Goal: Task Accomplishment & Management: Manage account settings

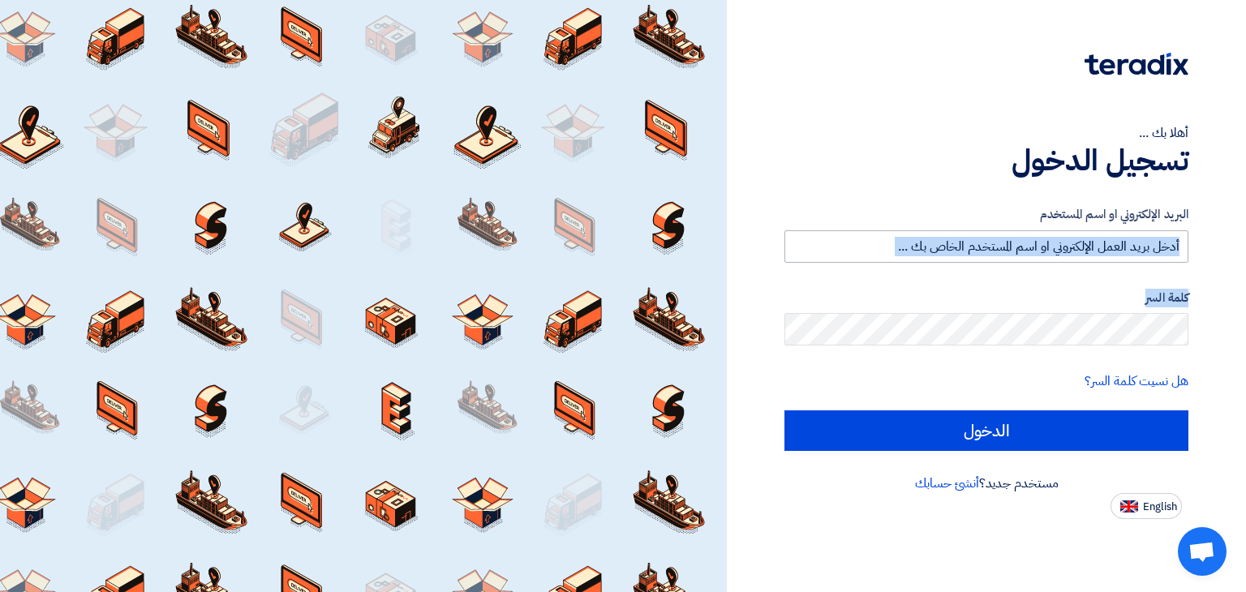
drag, startPoint x: 1047, startPoint y: 267, endPoint x: 1026, endPoint y: 248, distance: 28.7
click at [1026, 248] on form "البريد الإلكتروني او اسم المستخدم كلمة السر هل نسيت كلمة السر؟ الدخول" at bounding box center [987, 328] width 404 height 246
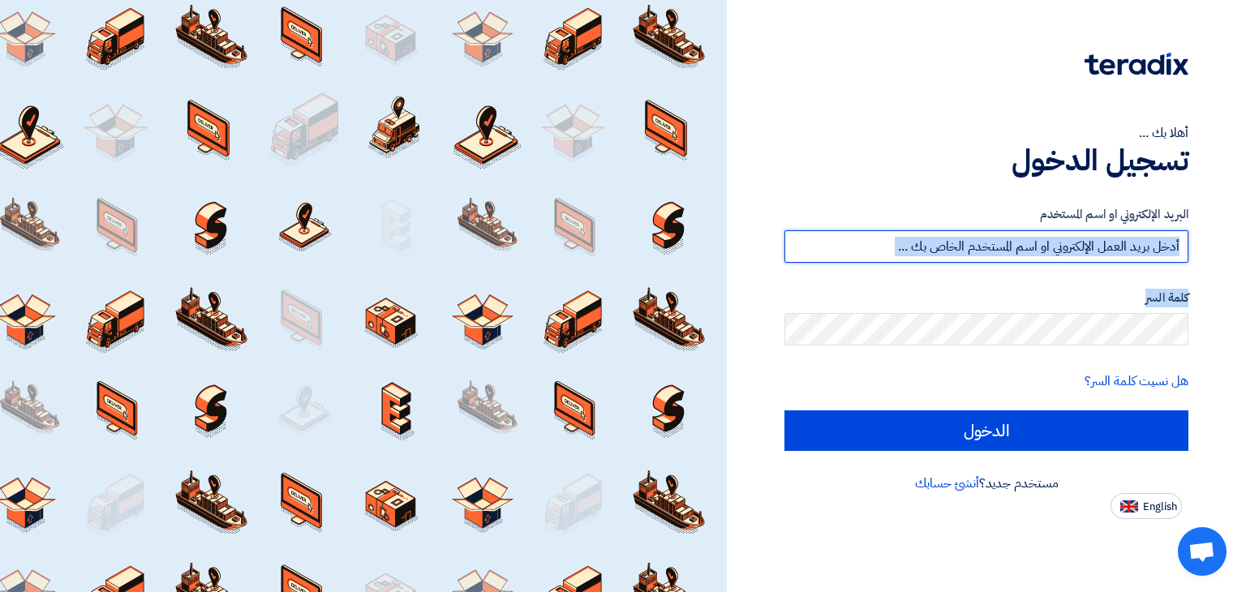
click at [1026, 248] on input "text" at bounding box center [987, 246] width 404 height 32
type input "[EMAIL_ADDRESS][DOMAIN_NAME]"
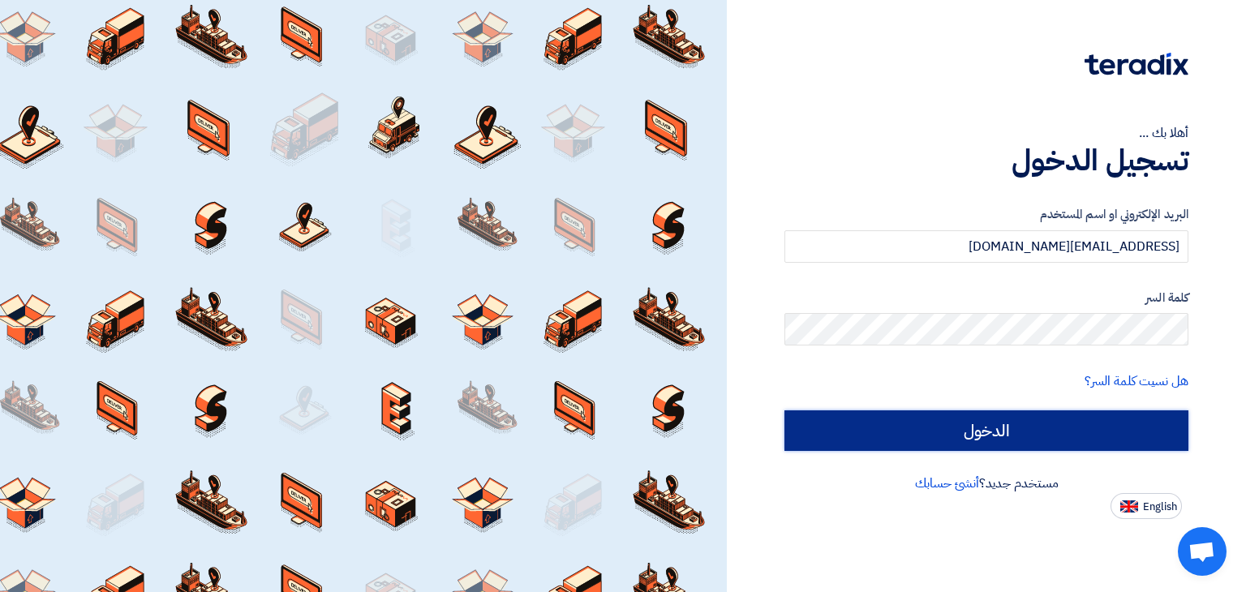
click at [870, 433] on input "الدخول" at bounding box center [987, 431] width 404 height 41
type input "Sign in"
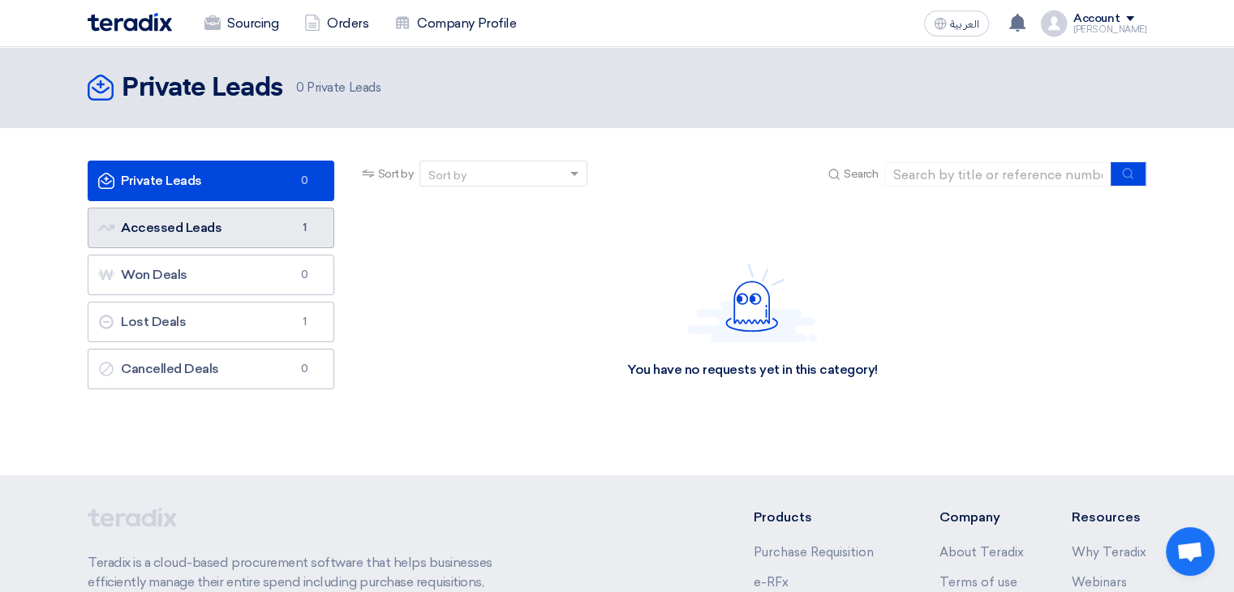
click at [265, 222] on link "Accessed Leads Accessed Leads 1" at bounding box center [211, 228] width 247 height 41
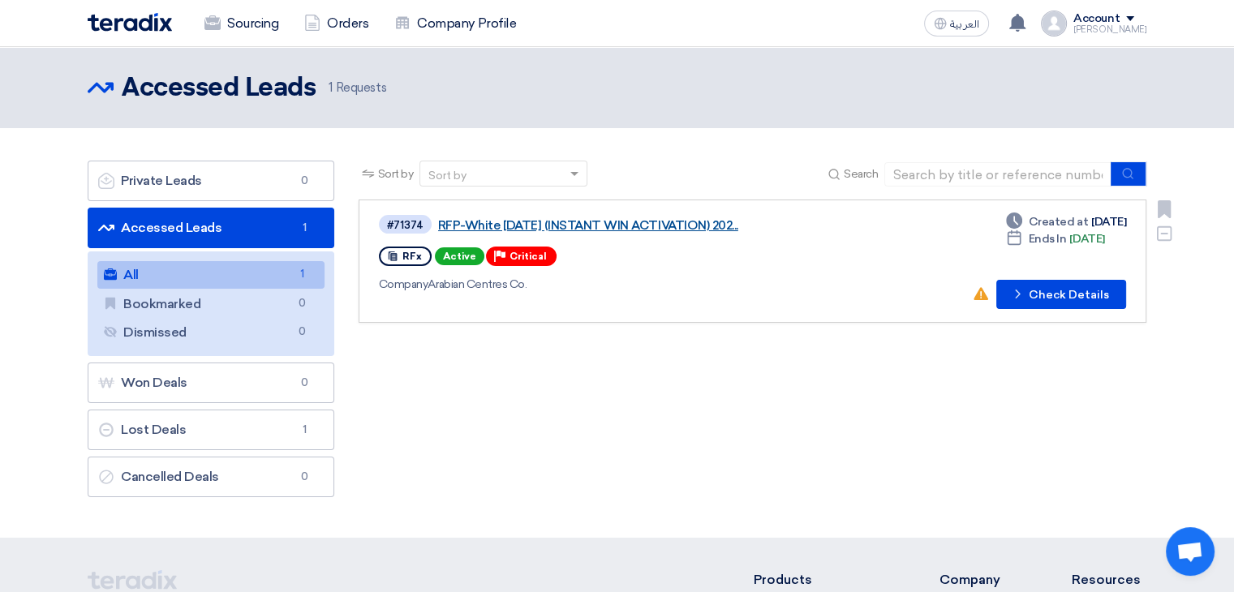
click at [571, 226] on link "RFP-White [DATE] (INSTANT WIN ACTIVATION) 202..." at bounding box center [641, 225] width 406 height 15
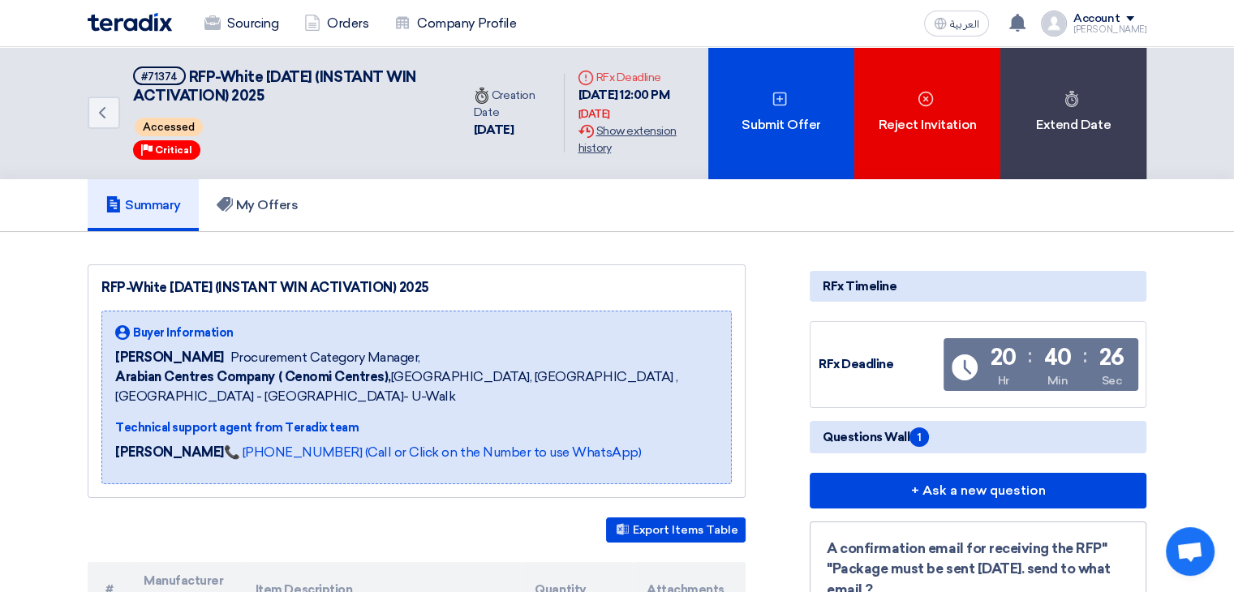
click at [617, 146] on div "Extension History Show extension history" at bounding box center [637, 140] width 118 height 34
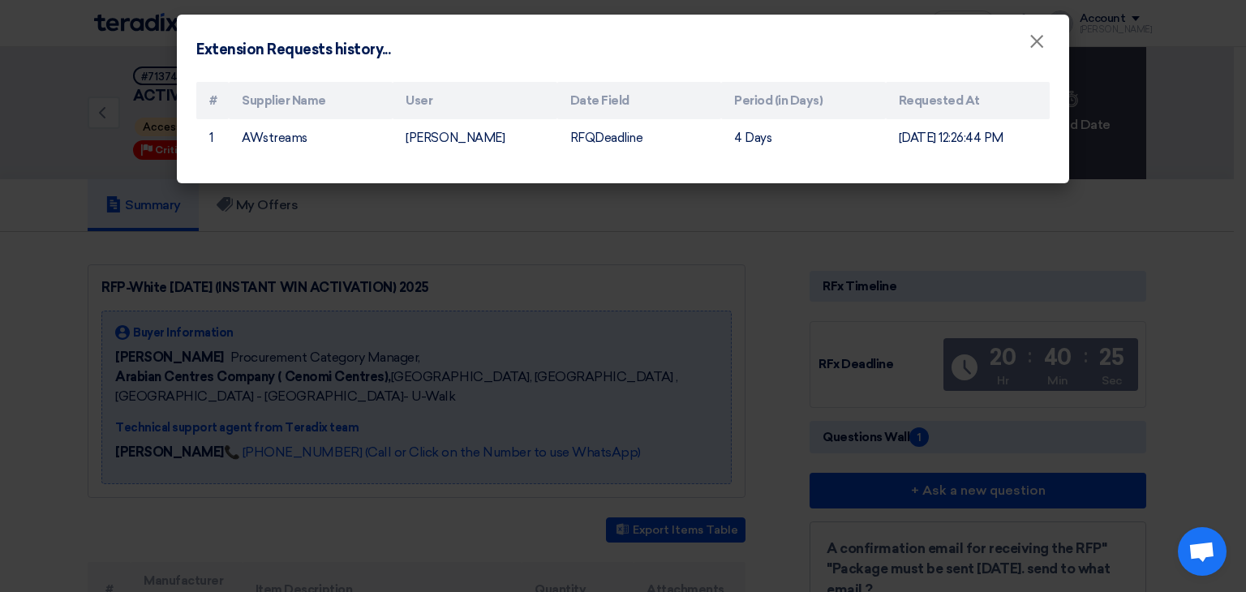
click at [629, 290] on modal-container "Extension Requests history... × # Supplier Name User Date Field Period (in Days…" at bounding box center [623, 296] width 1246 height 592
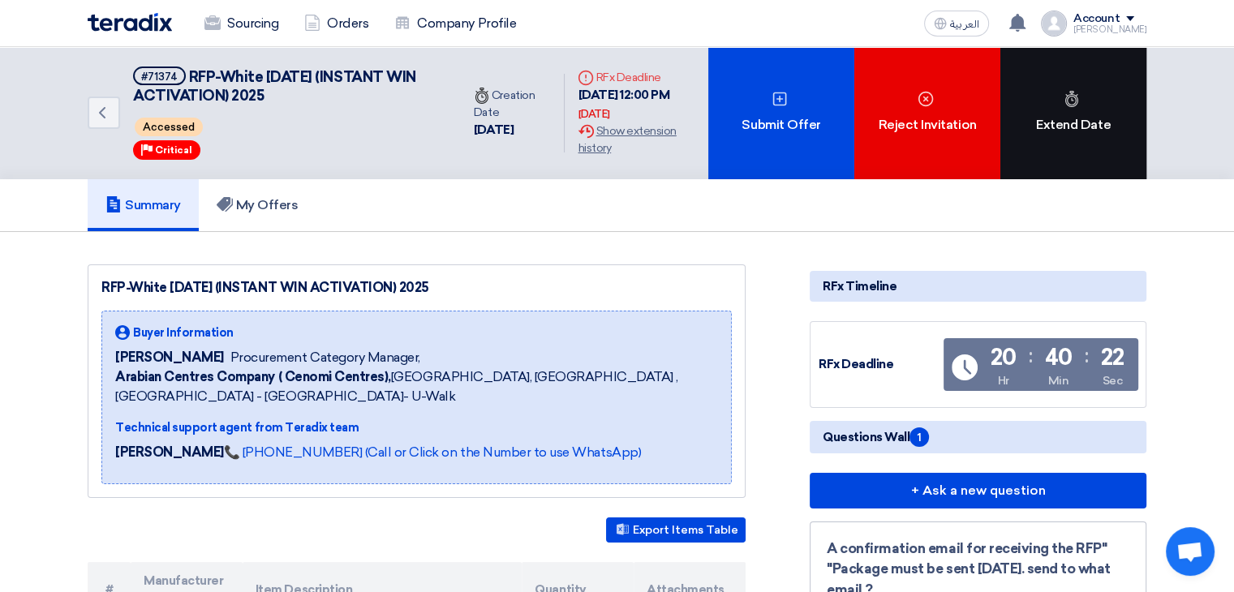
click at [1064, 118] on div "Extend Date" at bounding box center [1074, 113] width 146 height 132
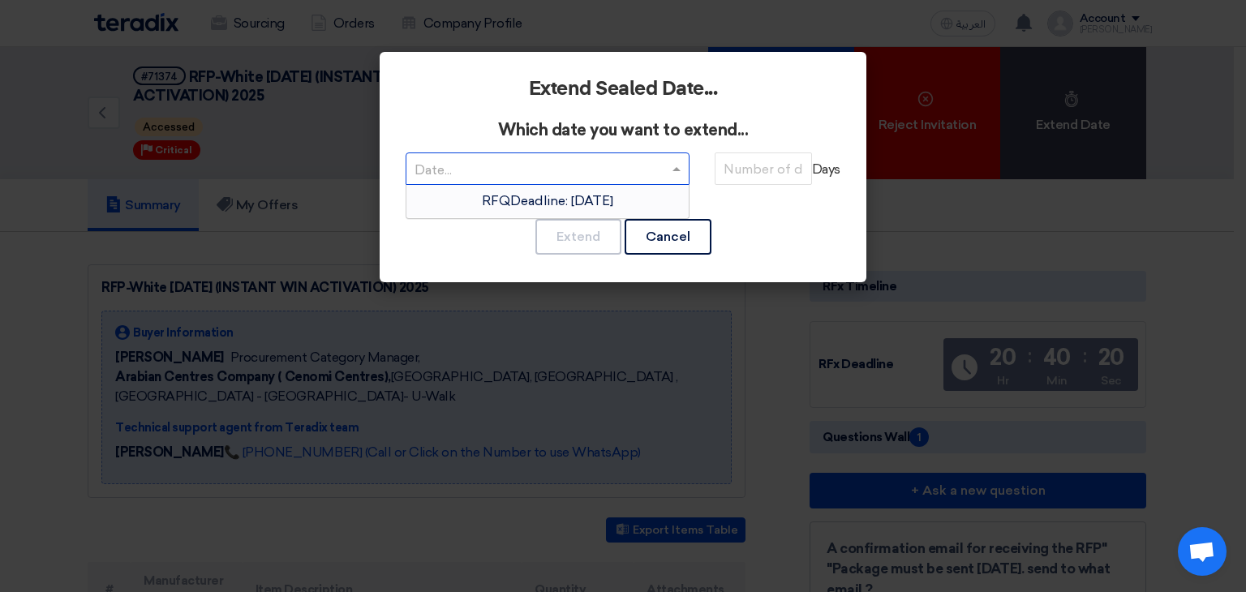
click at [646, 156] on div at bounding box center [548, 169] width 282 height 27
click at [611, 205] on span "RFQDeadline: [DATE]" at bounding box center [547, 200] width 131 height 15
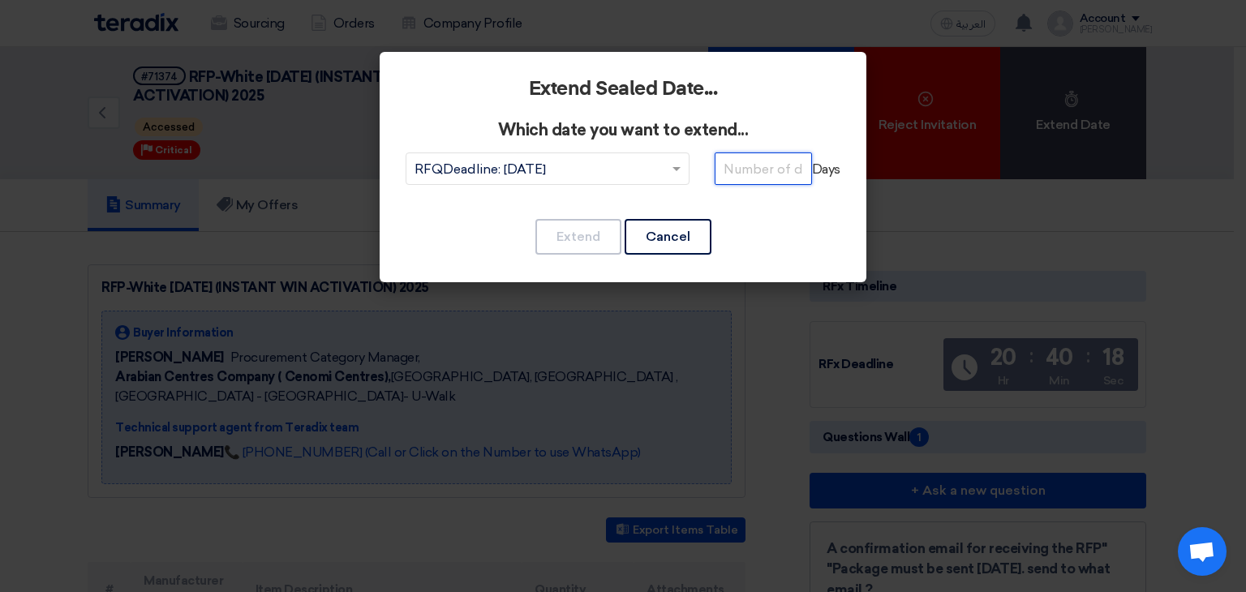
click at [760, 176] on input "number" at bounding box center [763, 169] width 97 height 32
type input "5"
type input "1"
type input "2"
type input "3"
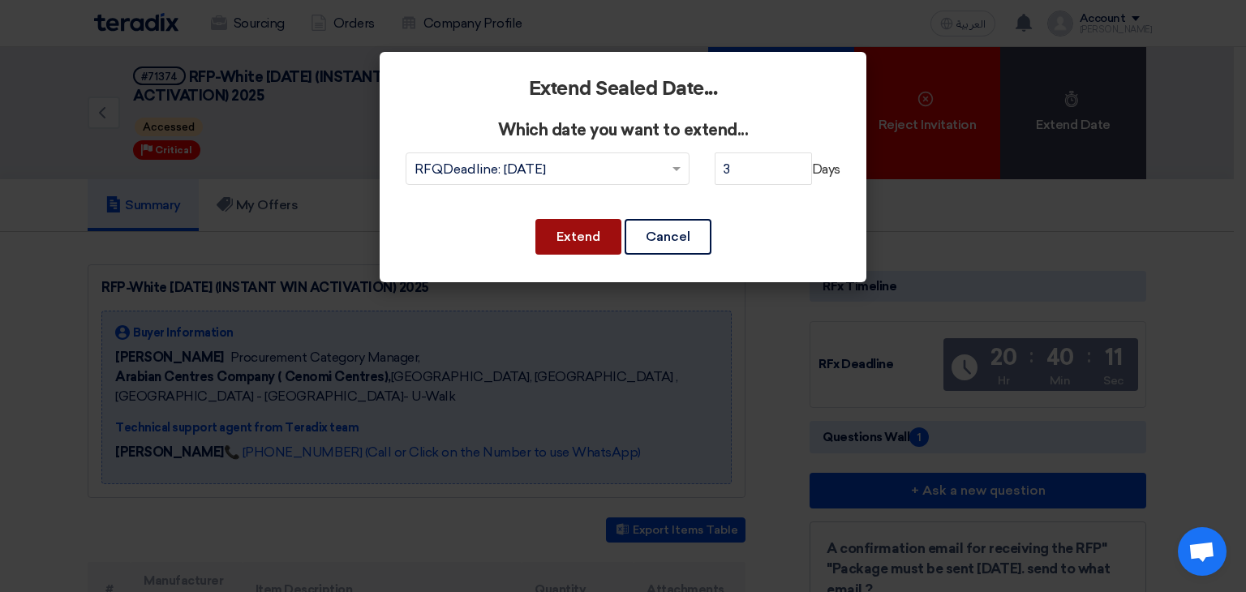
click at [570, 240] on button "Extend" at bounding box center [579, 237] width 86 height 36
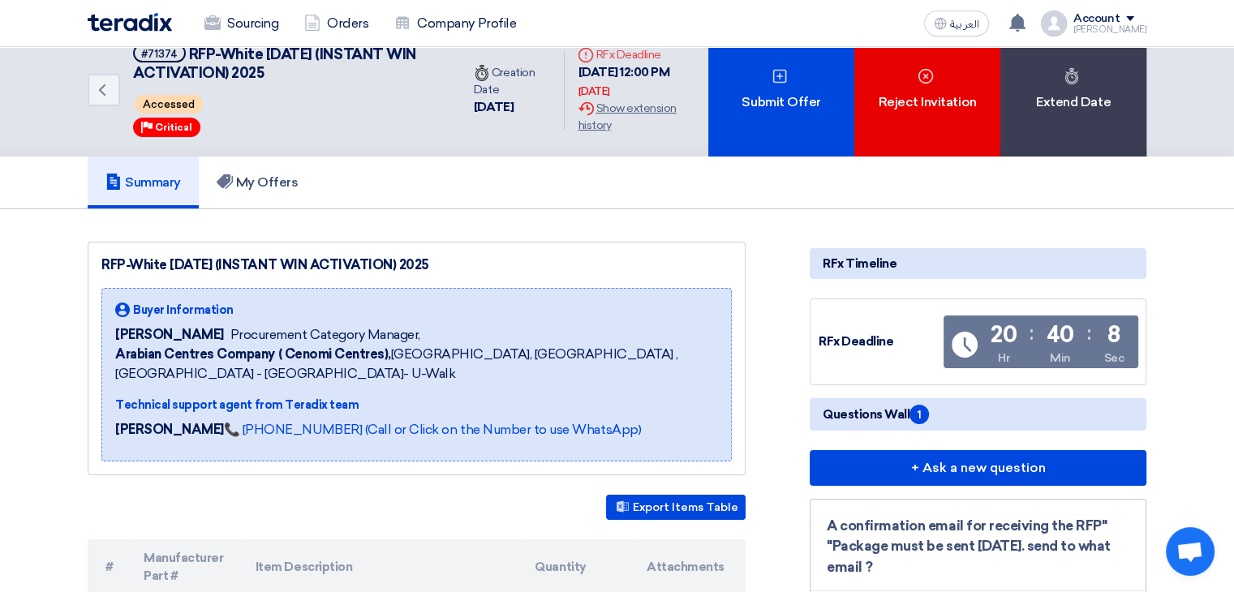
scroll to position [23, 0]
click at [253, 204] on link "My Offers" at bounding box center [258, 183] width 118 height 52
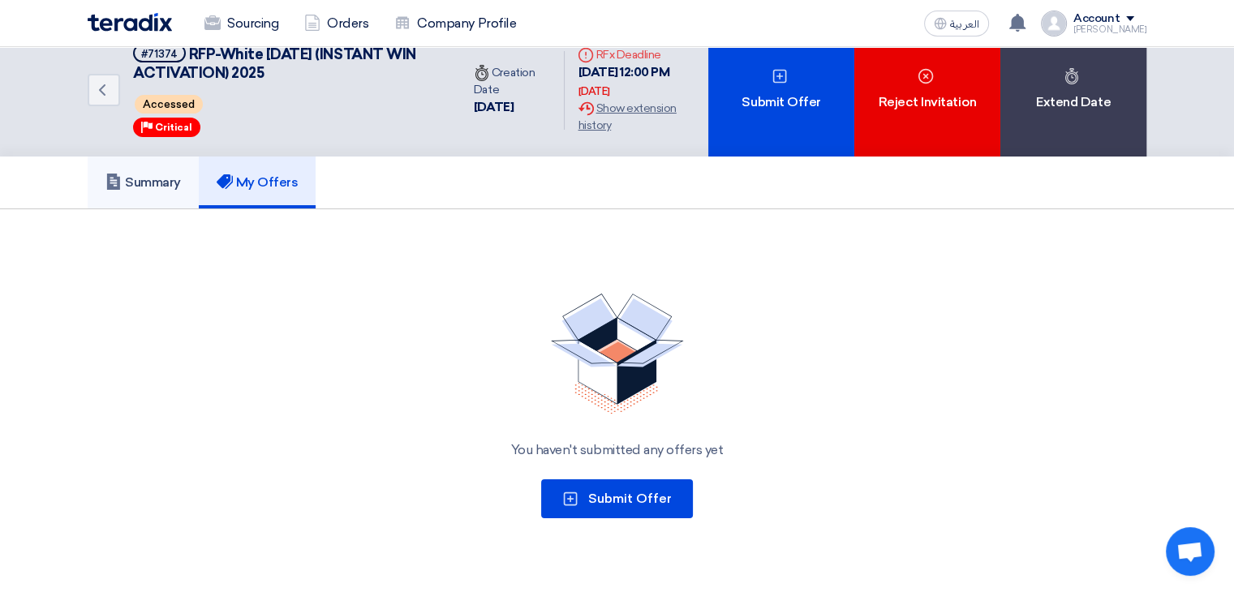
click at [104, 157] on link "Summary" at bounding box center [143, 183] width 111 height 52
